Goal: Task Accomplishment & Management: Manage account settings

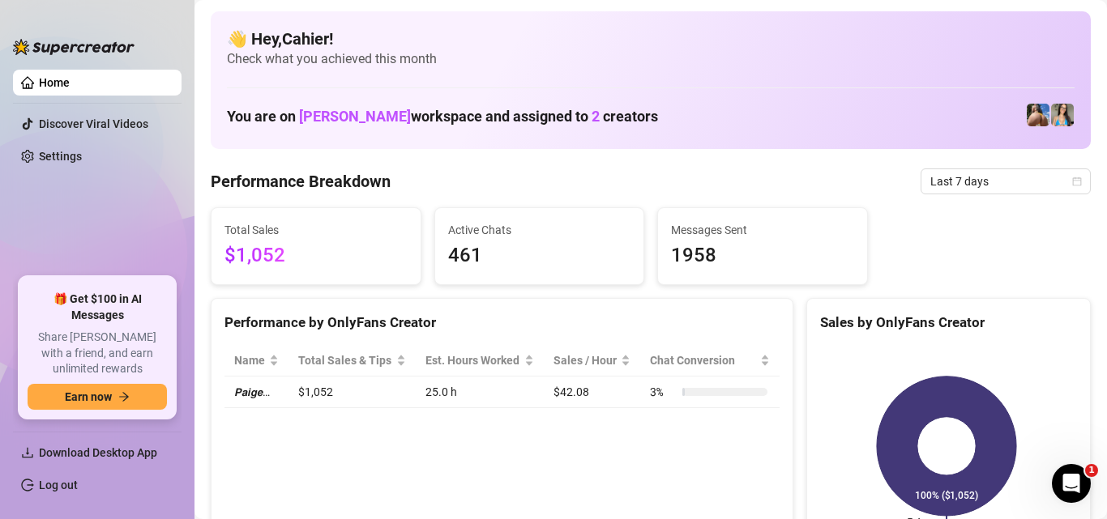
drag, startPoint x: 1095, startPoint y: 6, endPoint x: 481, endPoint y: 125, distance: 625.6
click at [481, 125] on h1 "You are on [PERSON_NAME] workspace and assigned to 2 creators" at bounding box center [442, 117] width 431 height 18
click at [61, 481] on link "Log out" at bounding box center [58, 485] width 39 height 13
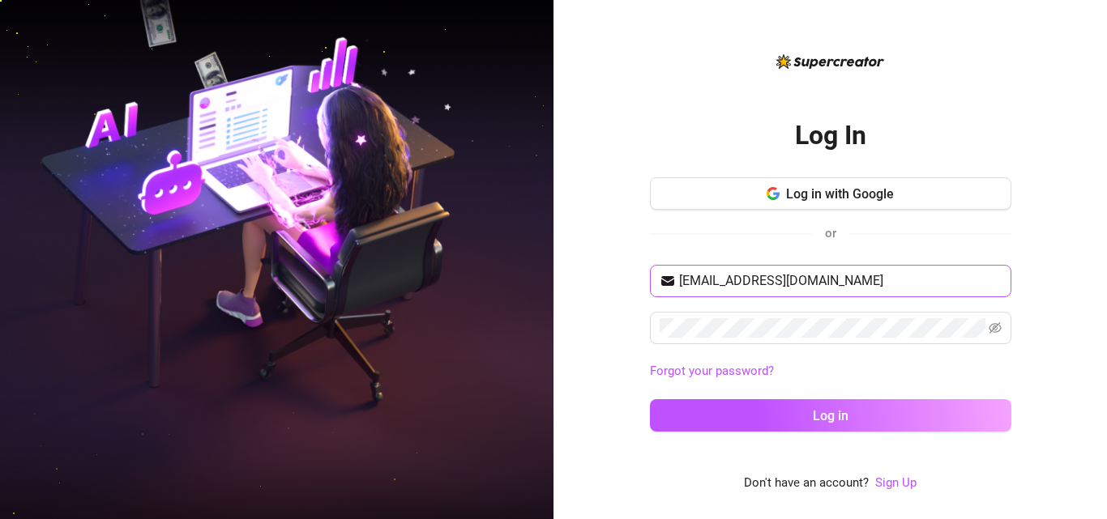
click at [800, 269] on span "[EMAIL_ADDRESS][DOMAIN_NAME]" at bounding box center [830, 281] width 361 height 32
click at [800, 271] on input "[EMAIL_ADDRESS][DOMAIN_NAME]" at bounding box center [840, 280] width 323 height 19
type input "[EMAIL_ADDRESS][DOMAIN_NAME]"
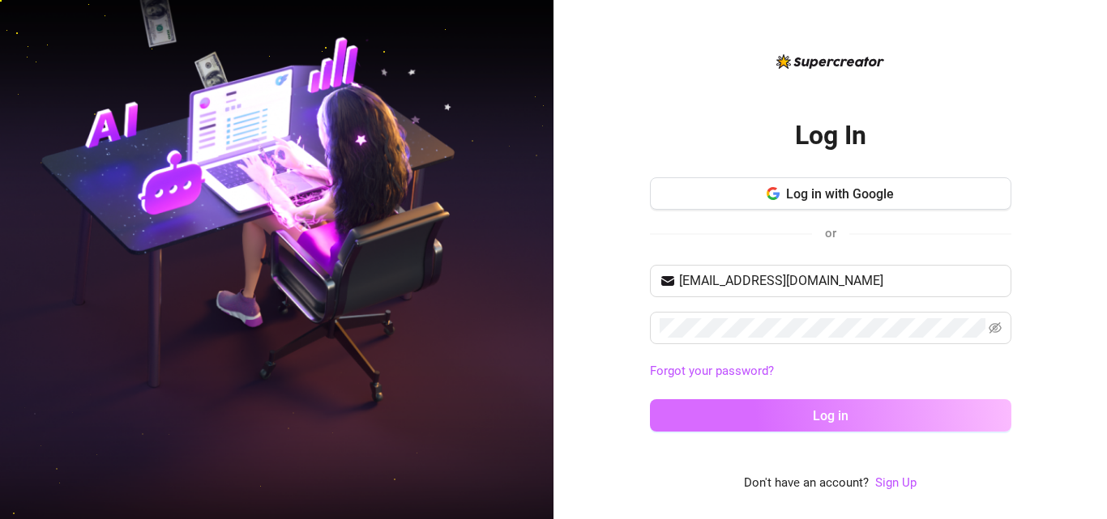
click at [769, 420] on button "Log in" at bounding box center [830, 416] width 361 height 32
